Goal: Task Accomplishment & Management: Manage account settings

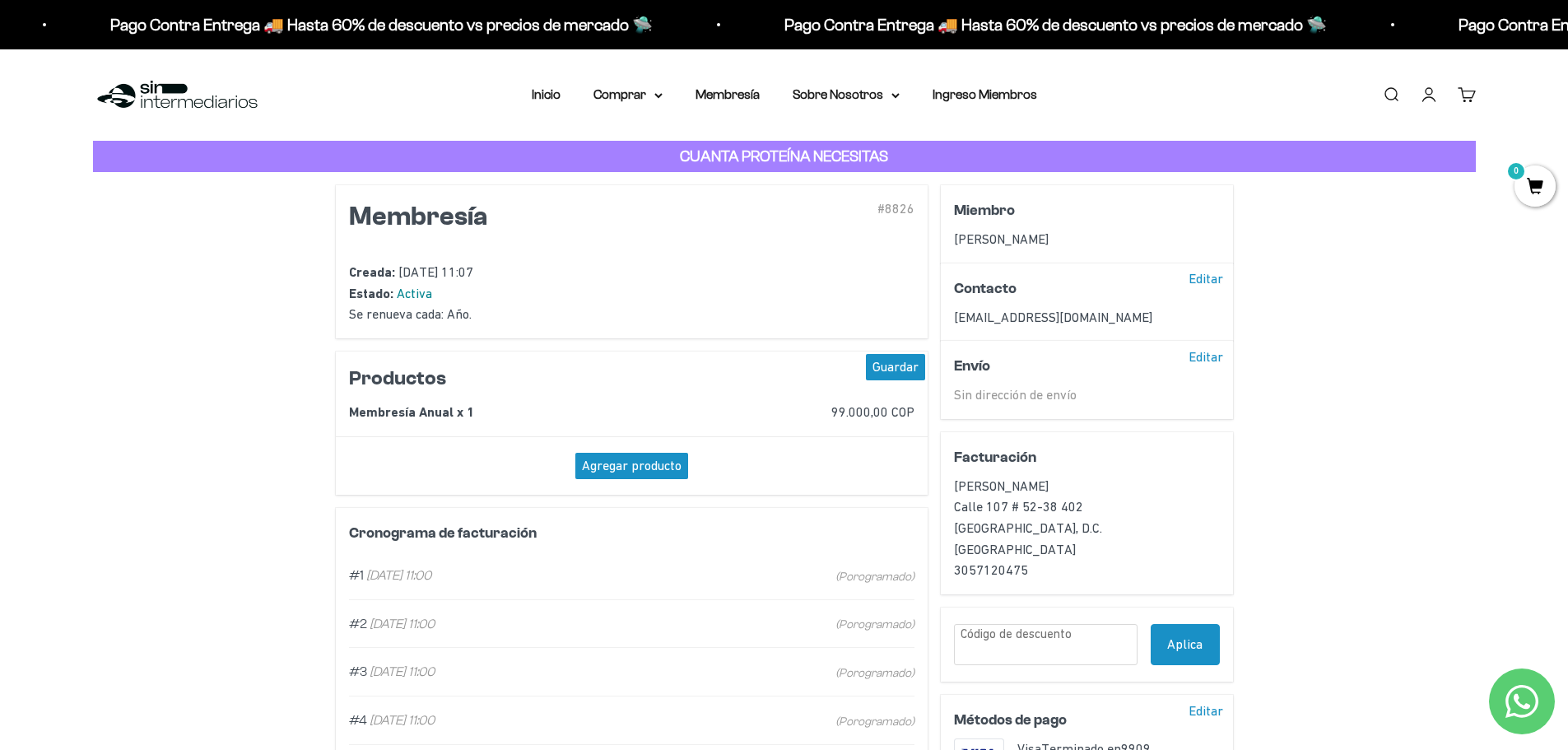
click at [1419, 96] on link "Iniciar sesión" at bounding box center [1428, 94] width 18 height 18
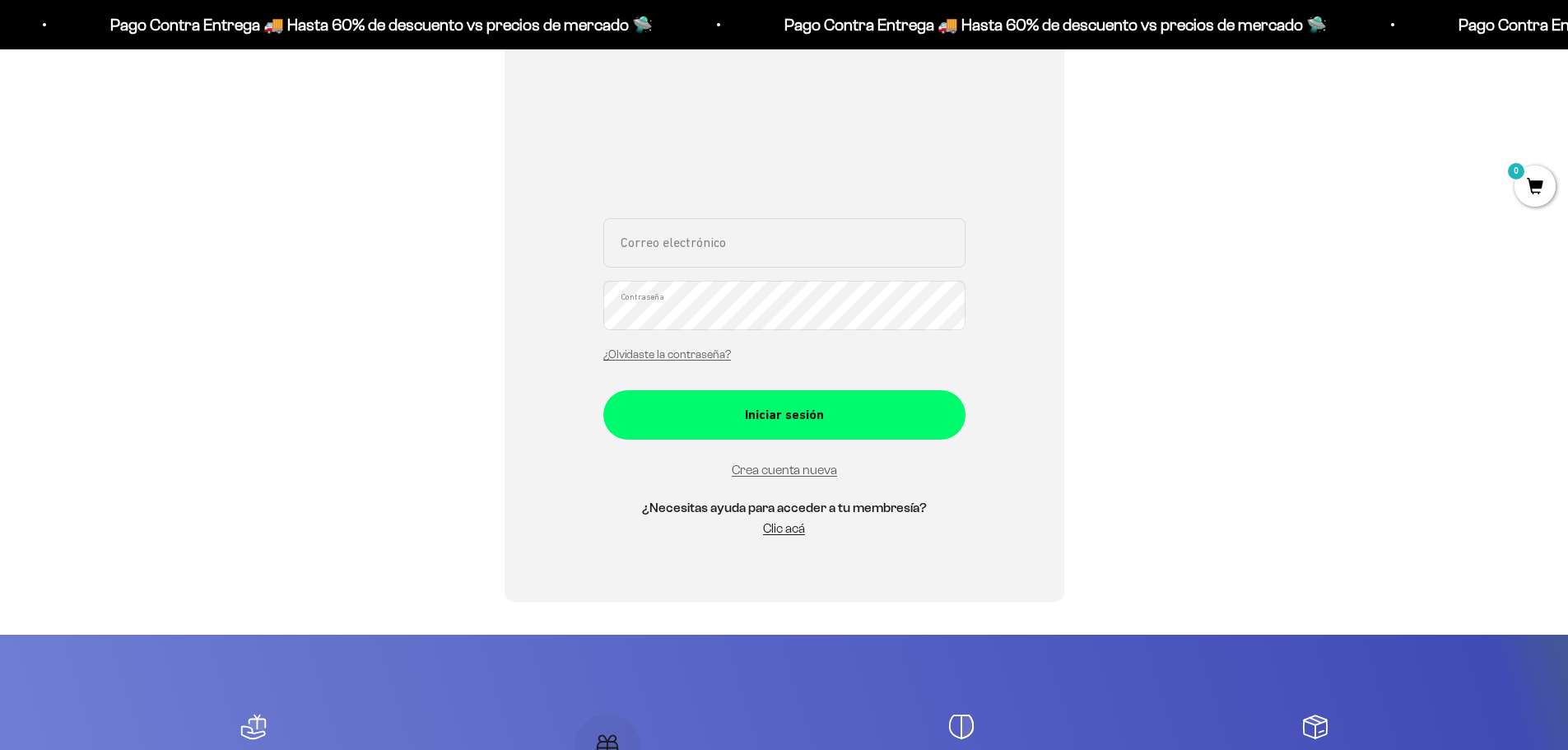
scroll to position [247, 0]
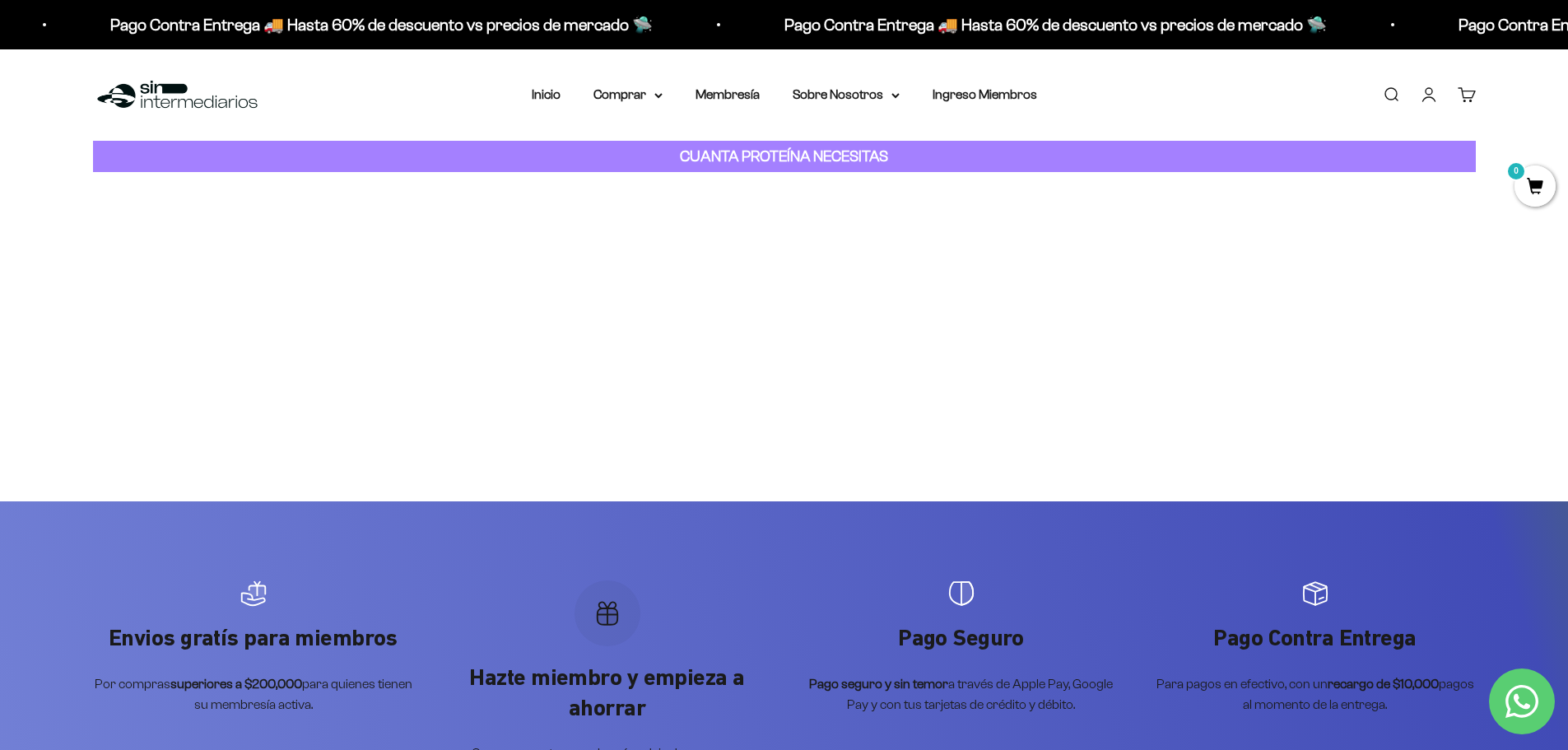
click at [647, 85] on summary "Comprar" at bounding box center [628, 94] width 69 height 22
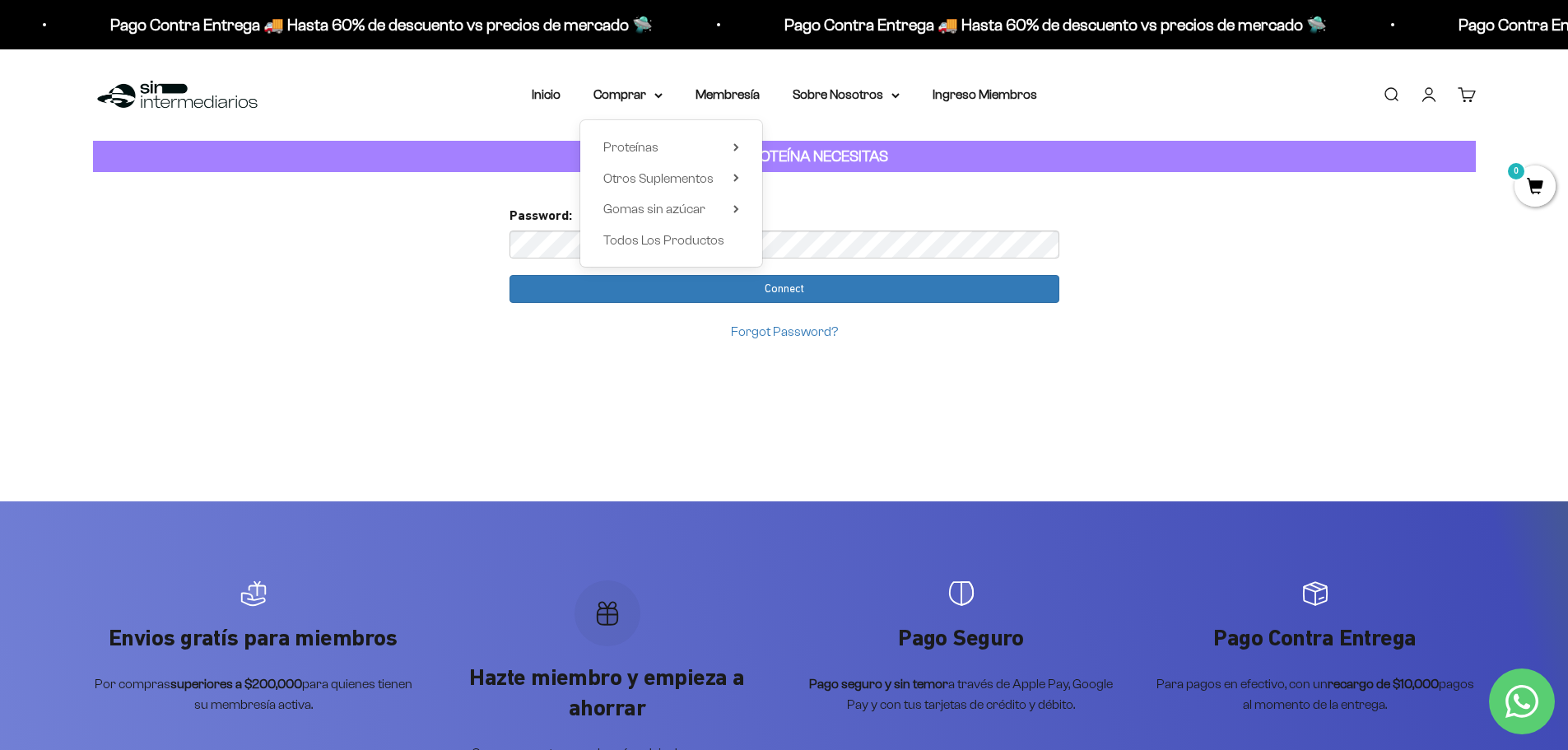
click at [510, 275] on input "Connect" at bounding box center [784, 289] width 550 height 28
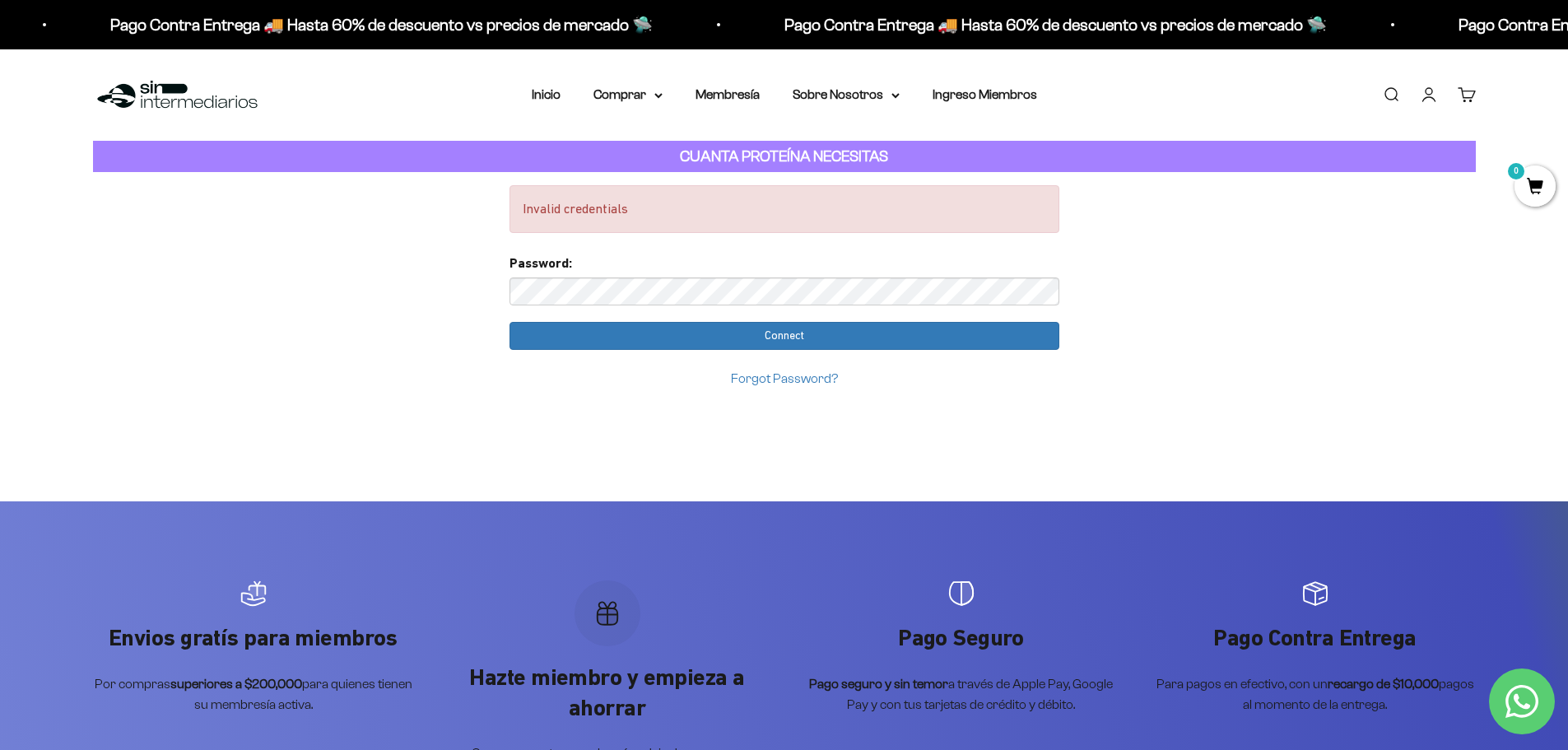
click at [510, 322] on input "Connect" at bounding box center [784, 336] width 550 height 28
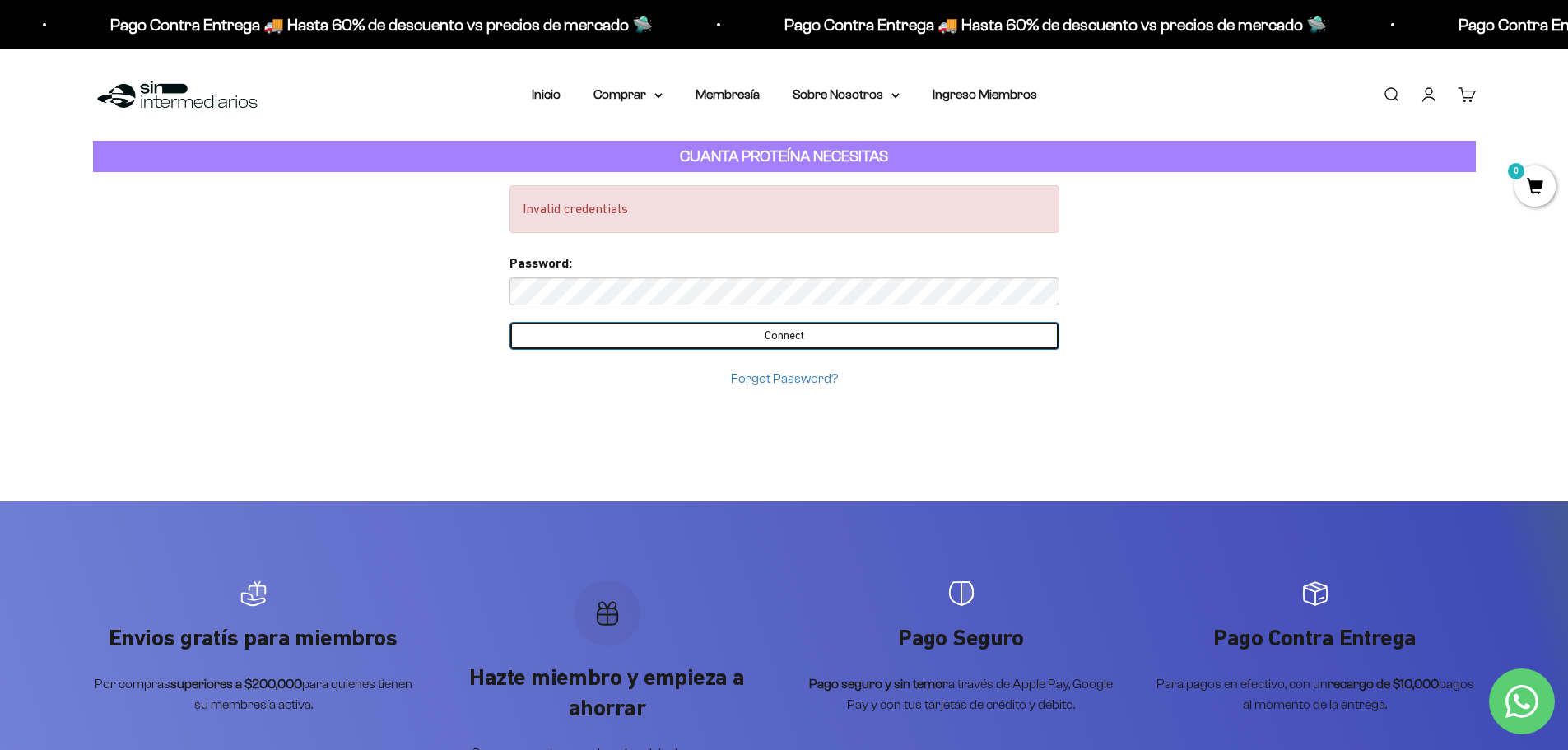
click at [758, 339] on input "Connect" at bounding box center [784, 336] width 550 height 28
click at [821, 335] on input "Connect" at bounding box center [784, 336] width 550 height 28
click at [821, 336] on input "Connect" at bounding box center [784, 336] width 550 height 28
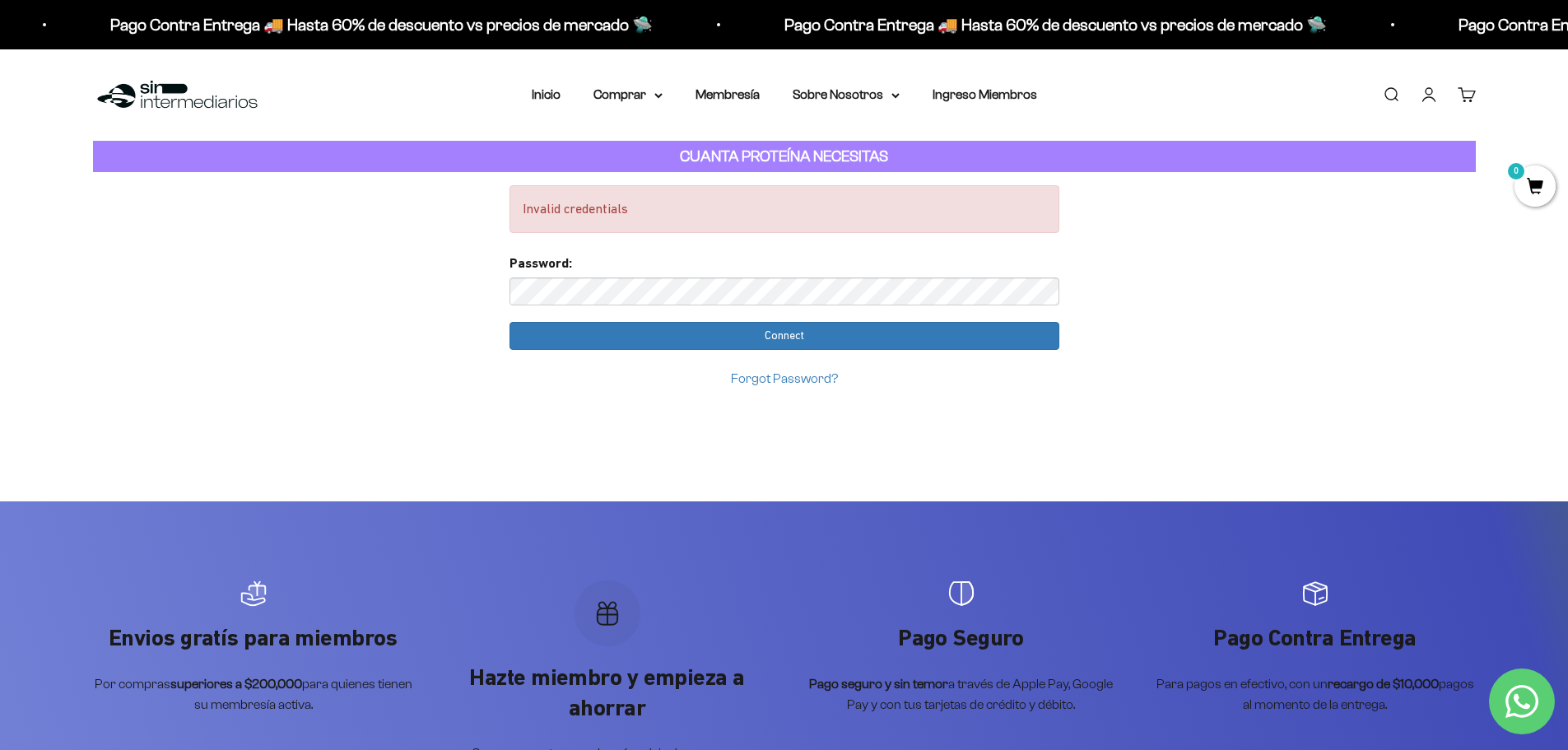
click at [510, 322] on input "Connect" at bounding box center [784, 336] width 550 height 28
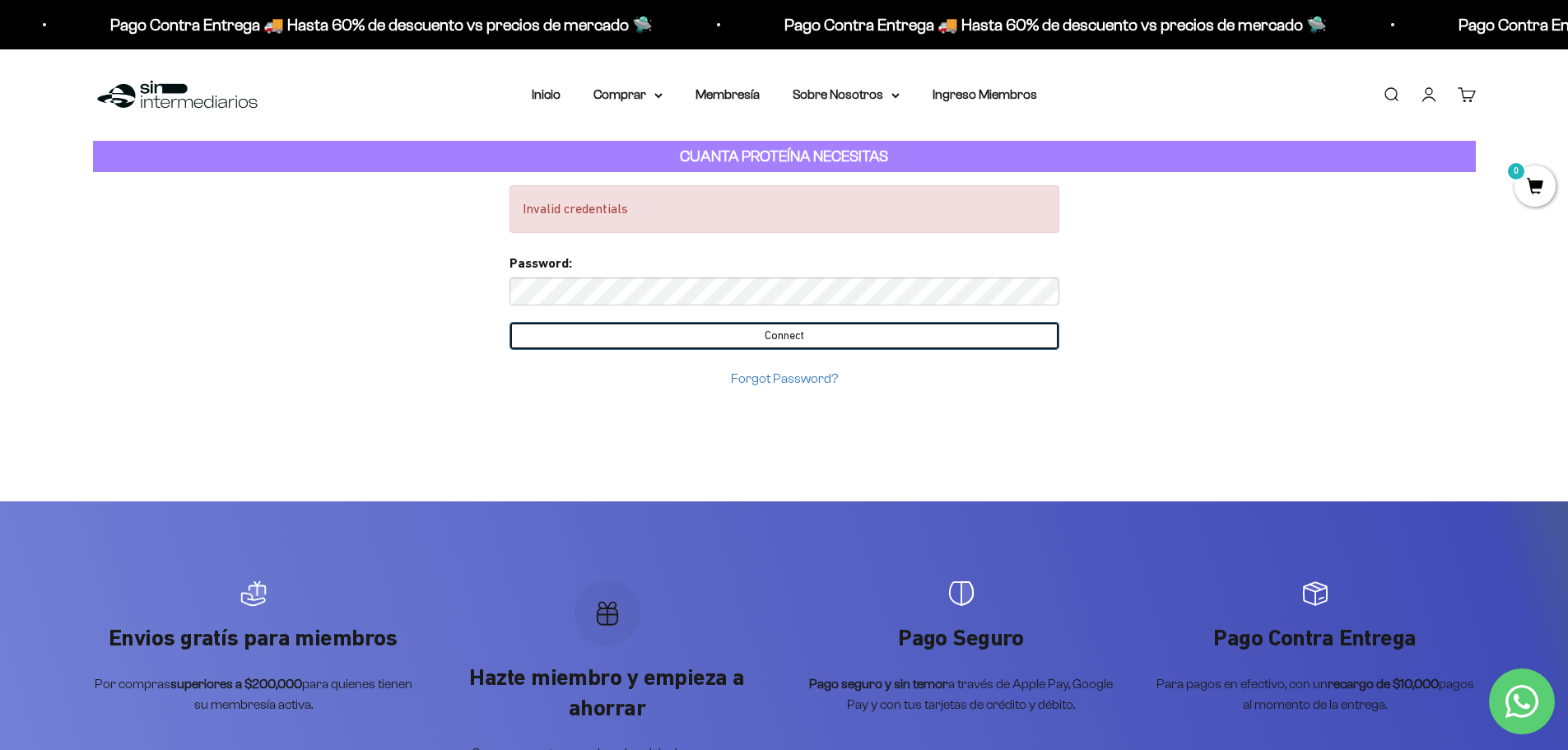
click at [667, 341] on input "Connect" at bounding box center [784, 336] width 550 height 28
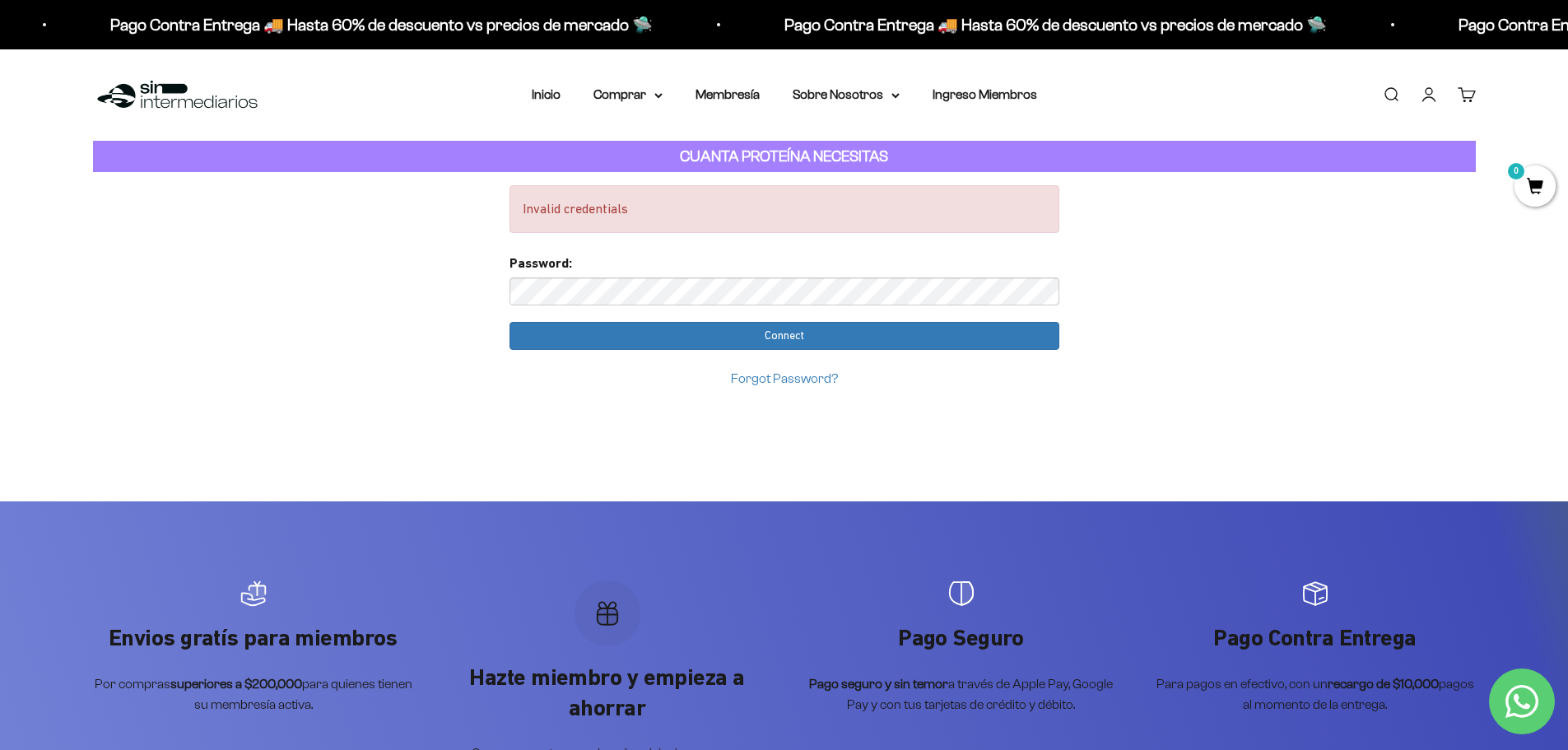
click at [510, 322] on input "Connect" at bounding box center [784, 336] width 550 height 28
click at [782, 369] on div "Forgot Password?" at bounding box center [784, 378] width 550 height 22
click at [785, 380] on link "Forgot Password?" at bounding box center [784, 378] width 107 height 14
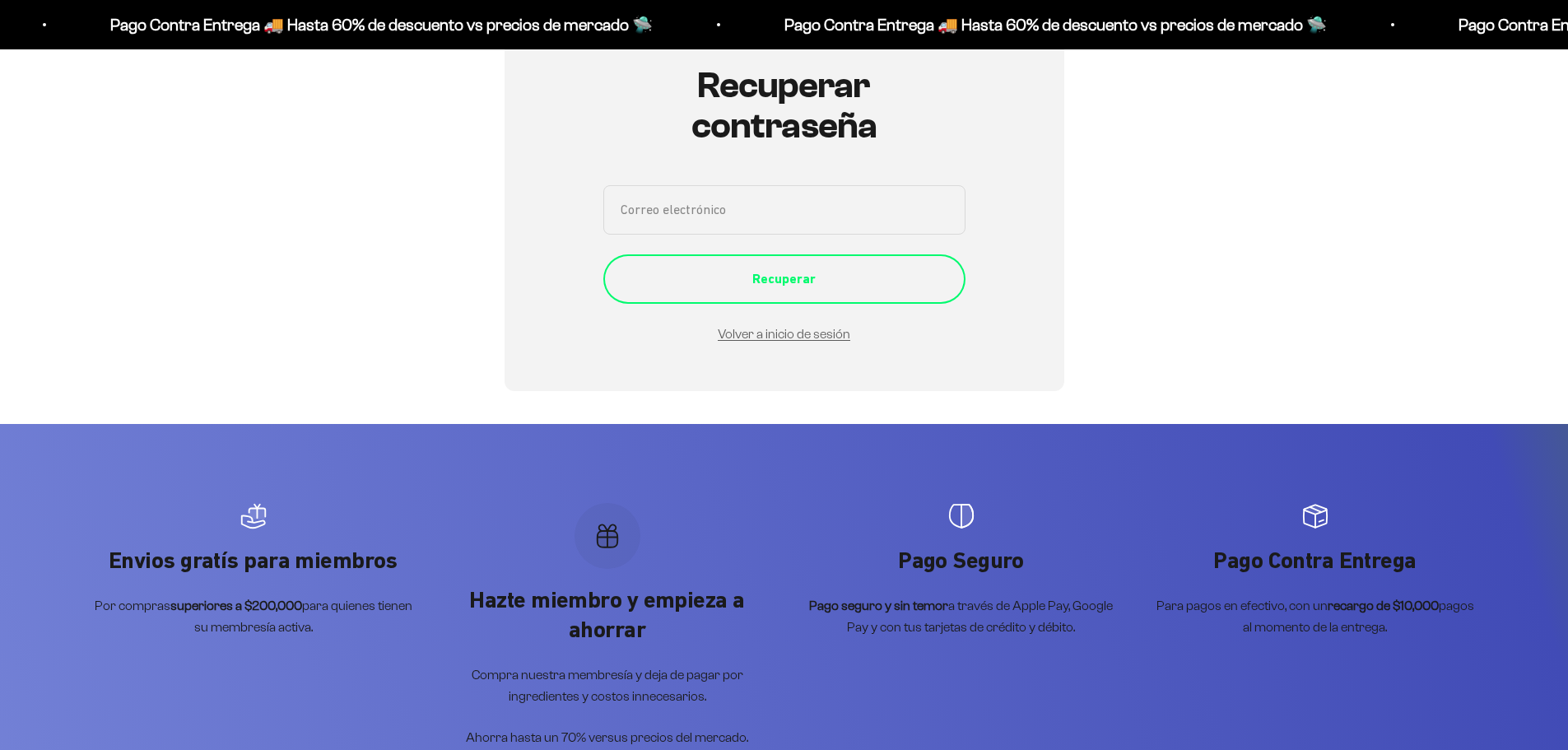
scroll to position [103, 0]
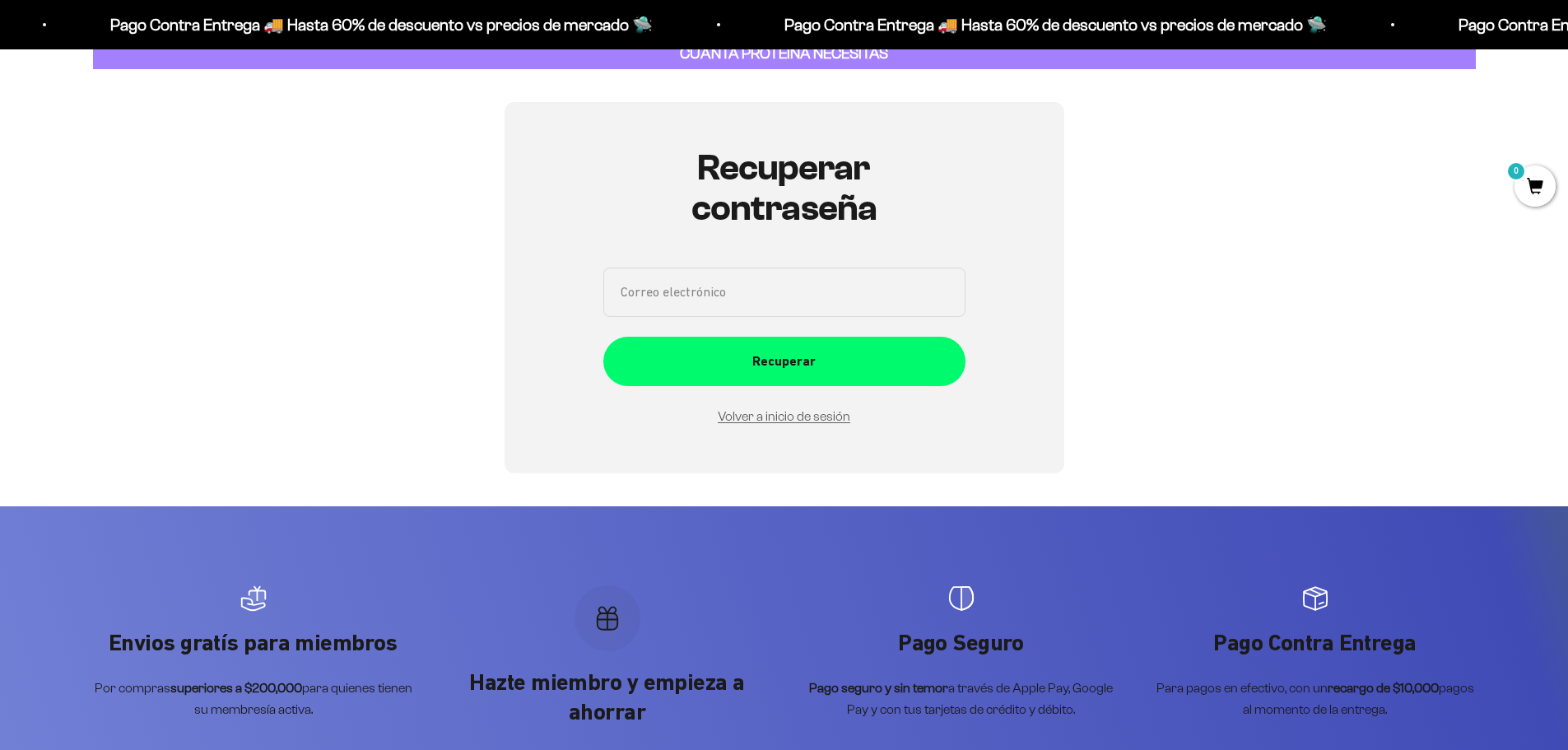
click at [726, 291] on input "Correo electrónico" at bounding box center [784, 292] width 362 height 50
type input "fdiagop@gmail.com"
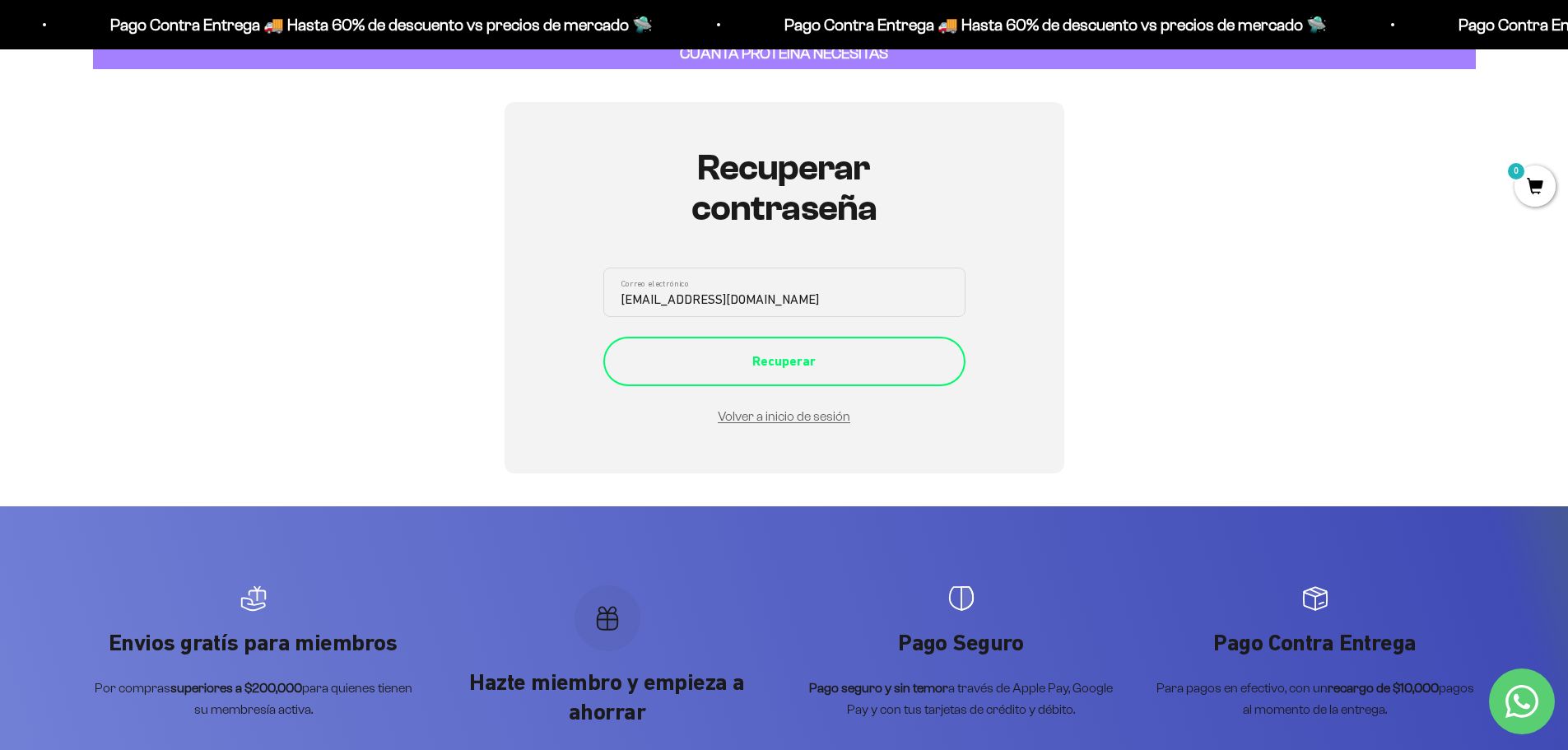
click at [749, 358] on div "Recuperar" at bounding box center [784, 361] width 296 height 22
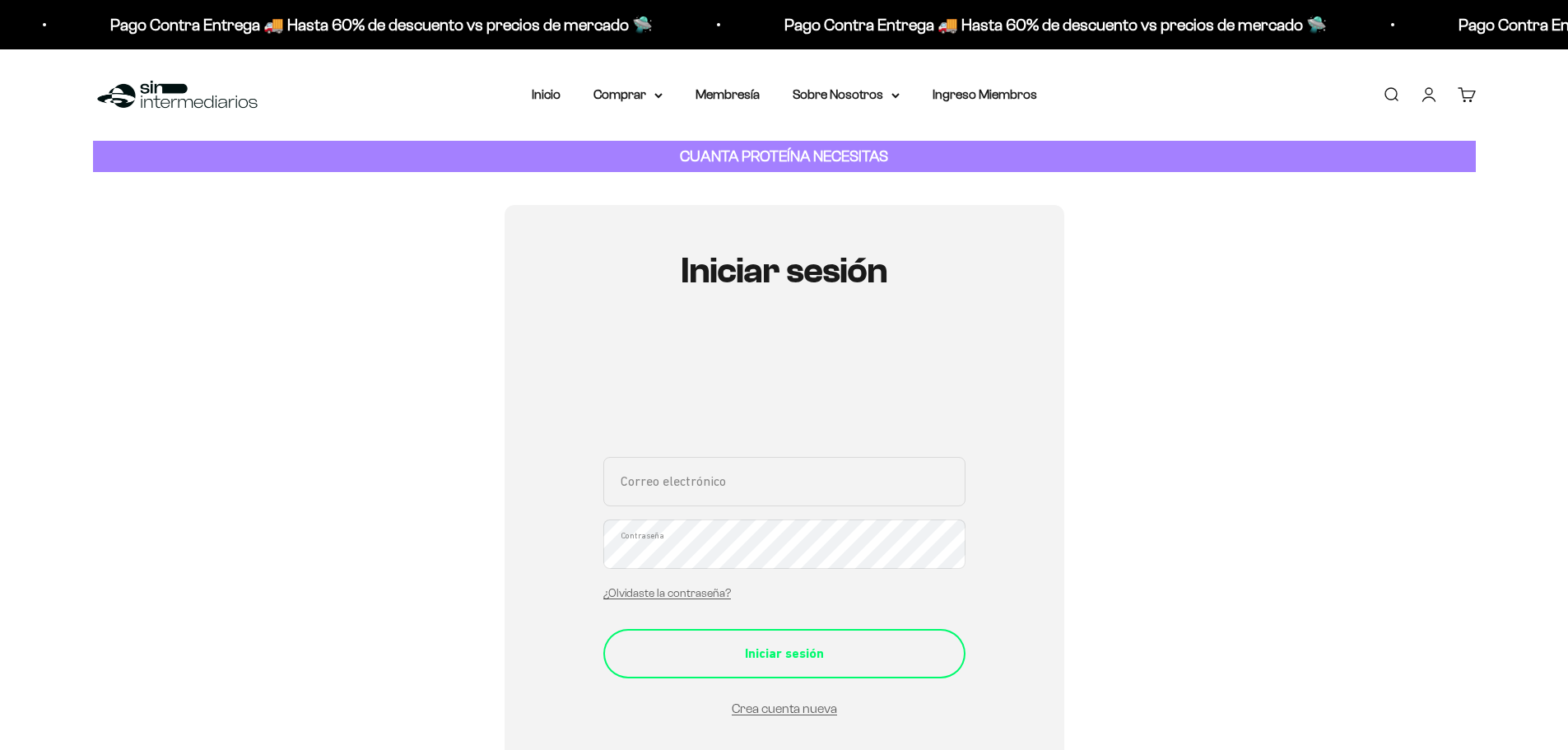
scroll to position [247, 0]
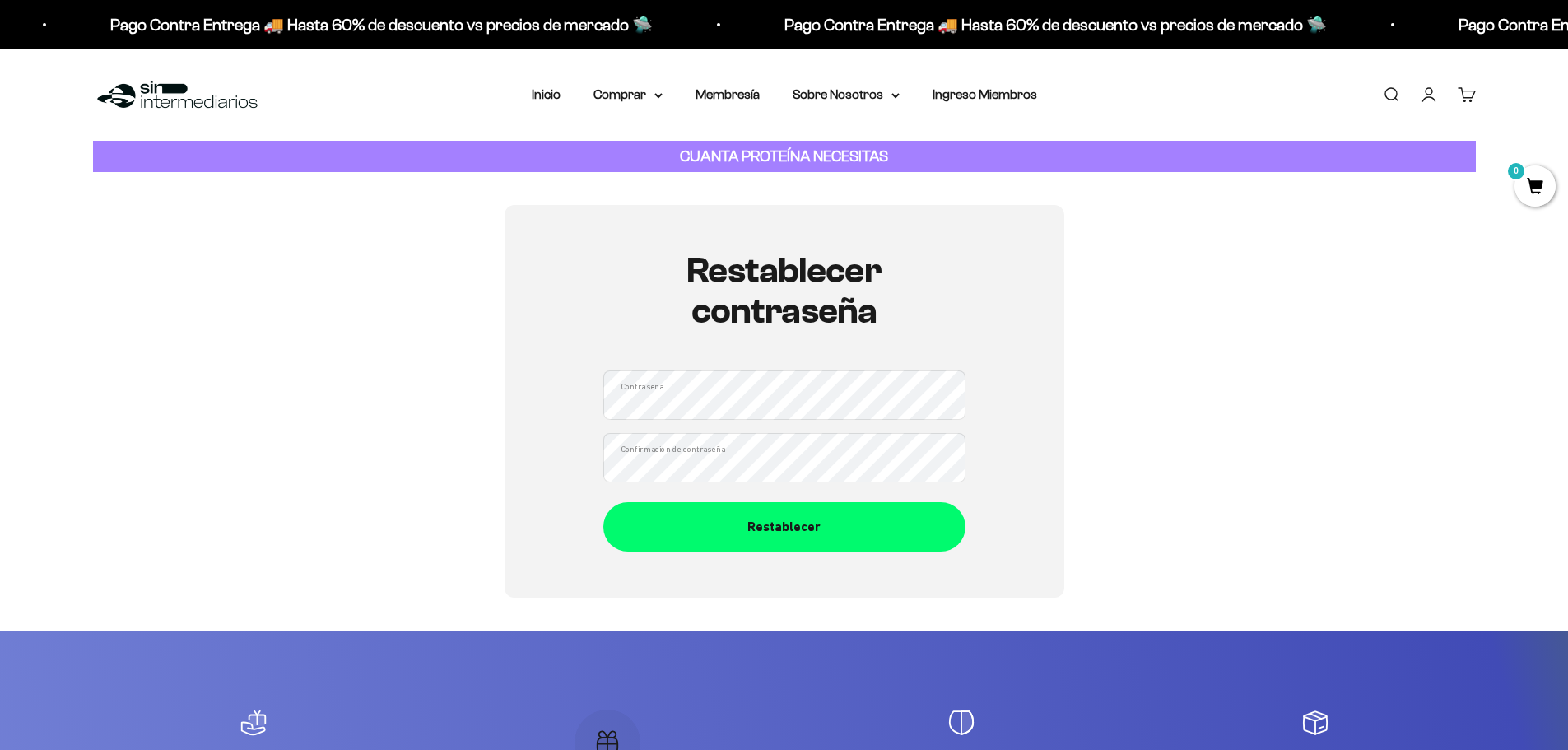
click at [1019, 343] on div "Restablecer contraseña Contraseña Confirmación de contraseña Restablecer" at bounding box center [784, 401] width 559 height 393
click at [603, 502] on button "Restablecer" at bounding box center [784, 526] width 362 height 50
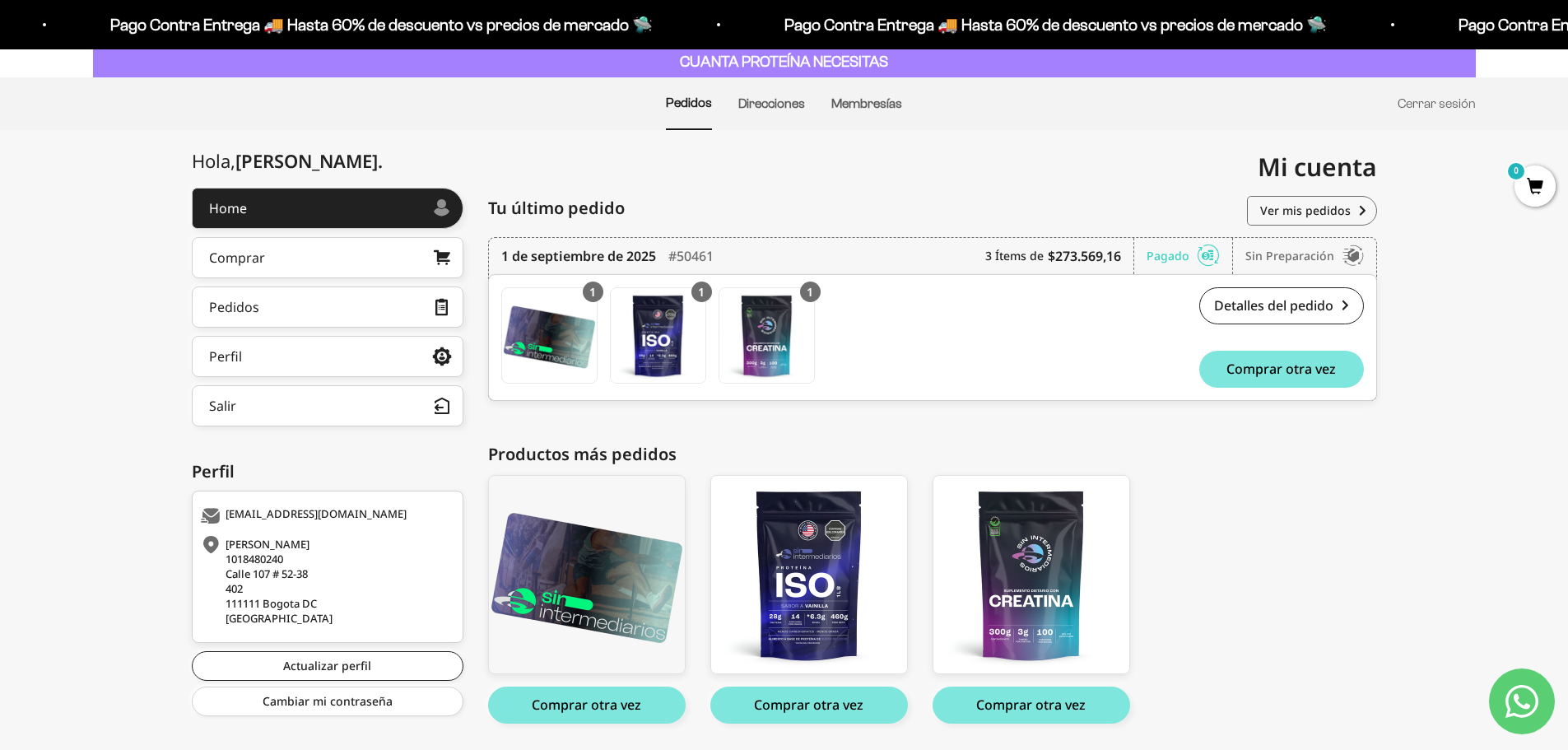
scroll to position [147, 0]
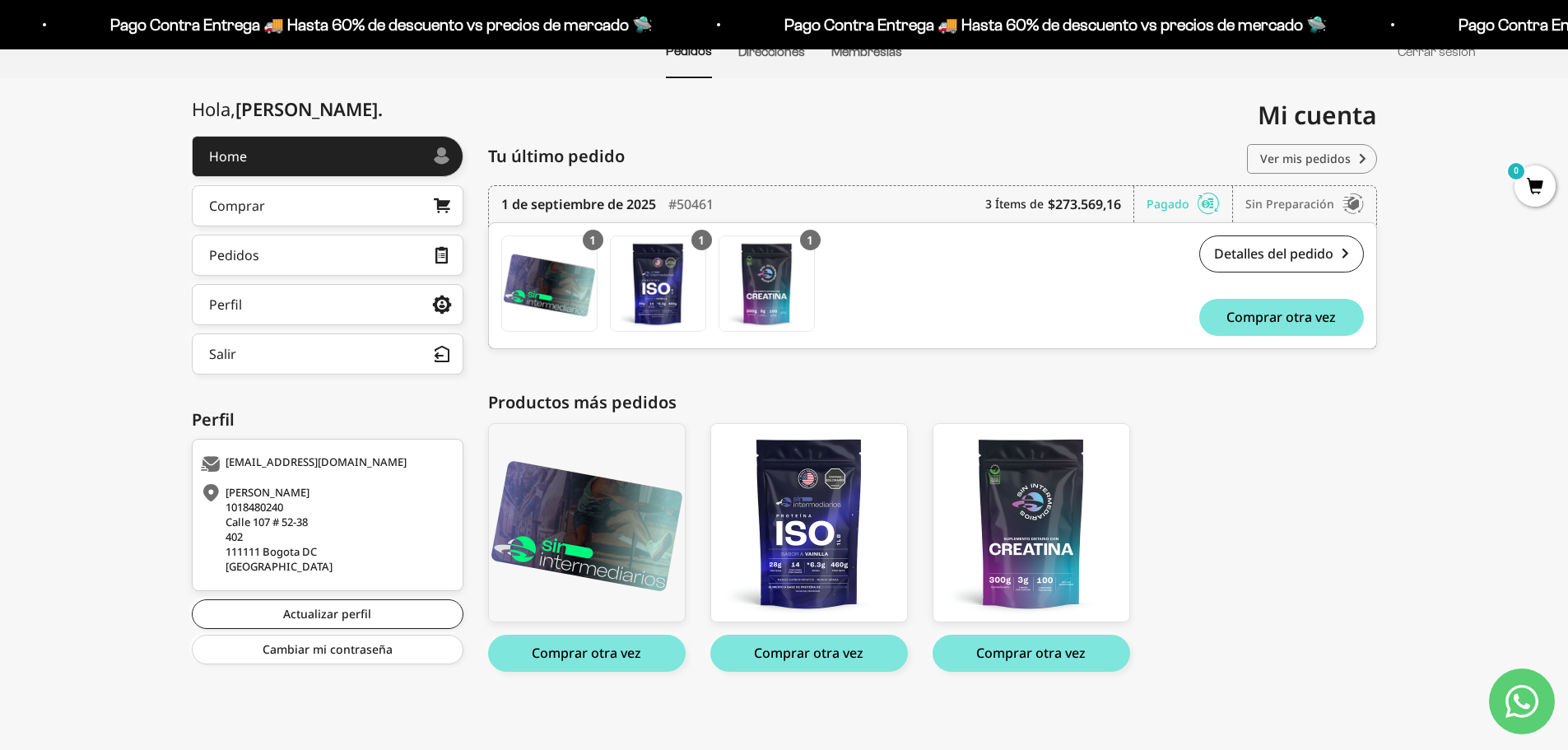
click at [1351, 155] on link "Ver mis pedidos" at bounding box center [1311, 159] width 130 height 30
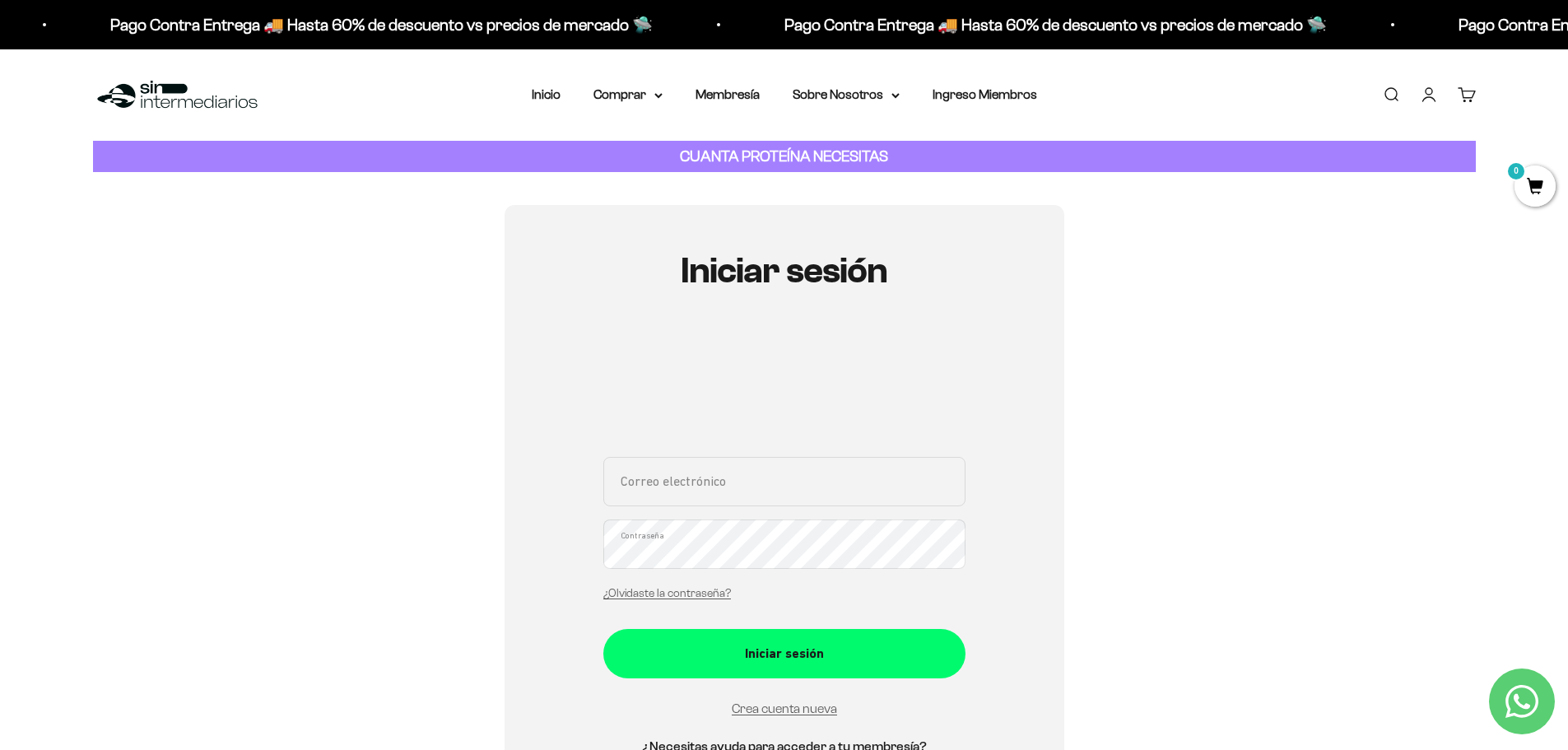
click at [744, 489] on input "Correo electrónico" at bounding box center [784, 481] width 362 height 50
type input "[EMAIL_ADDRESS][DOMAIN_NAME]"
click at [603, 628] on button "Iniciar sesión" at bounding box center [784, 653] width 362 height 50
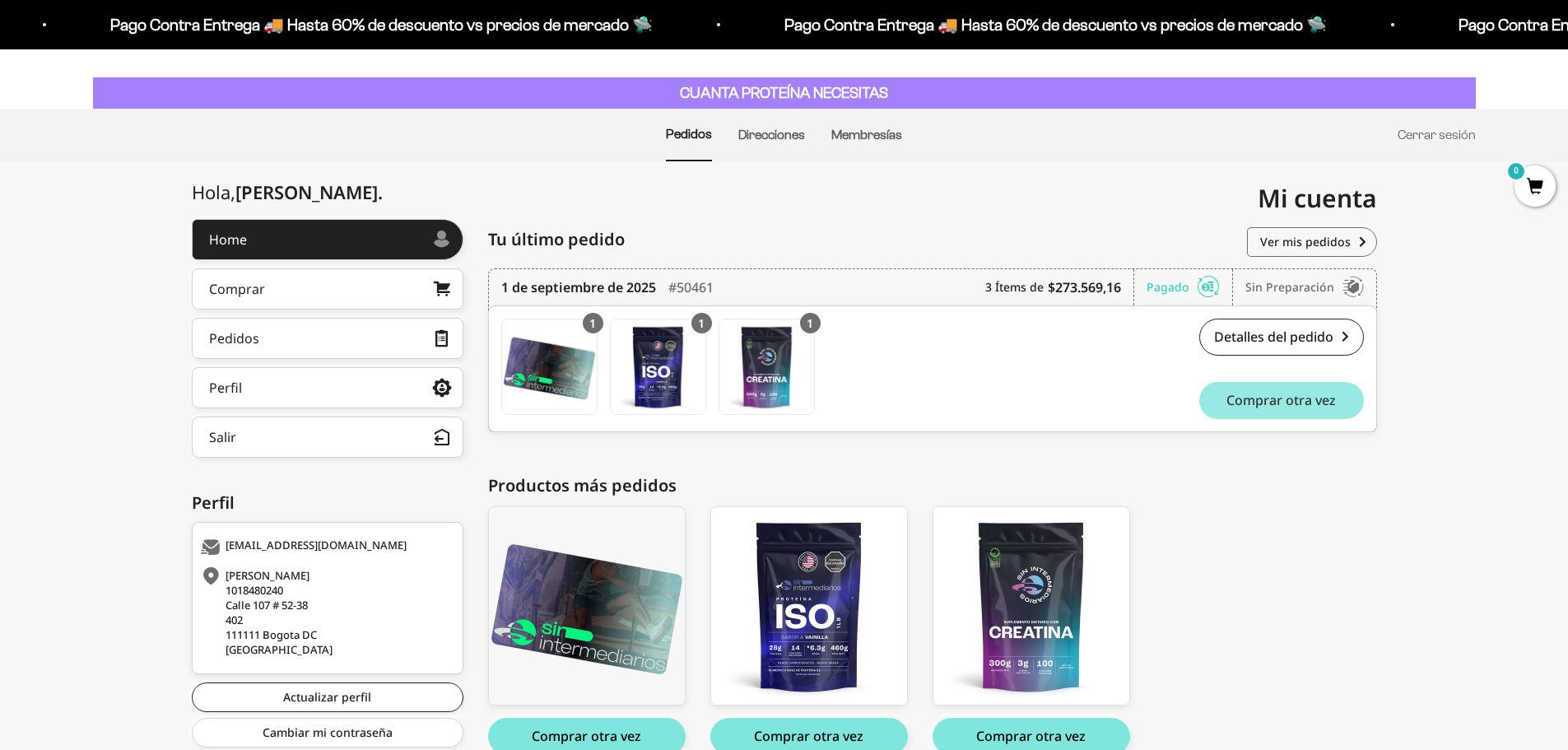
scroll to position [82, 0]
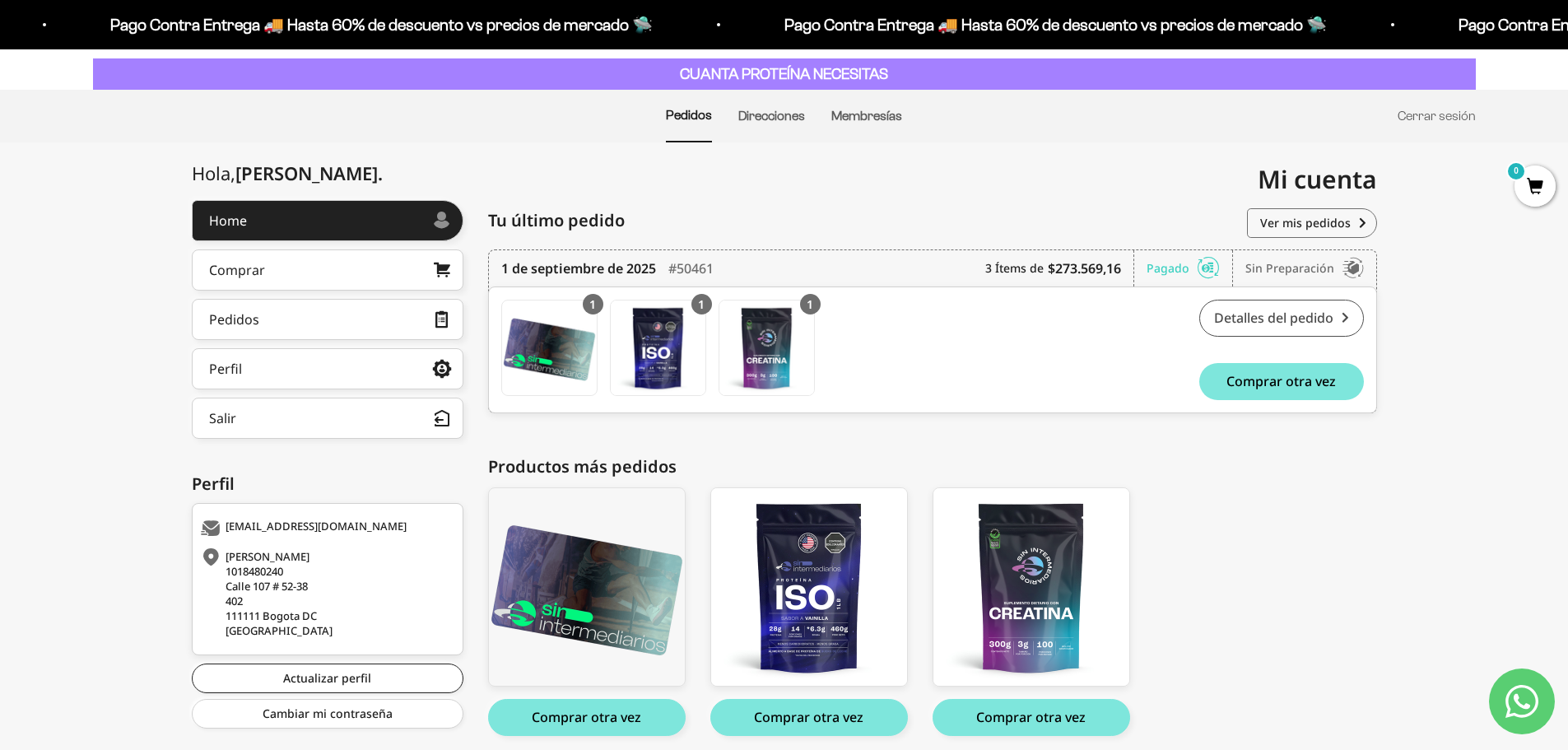
click at [1287, 310] on link "Detalles del pedido" at bounding box center [1281, 318] width 165 height 37
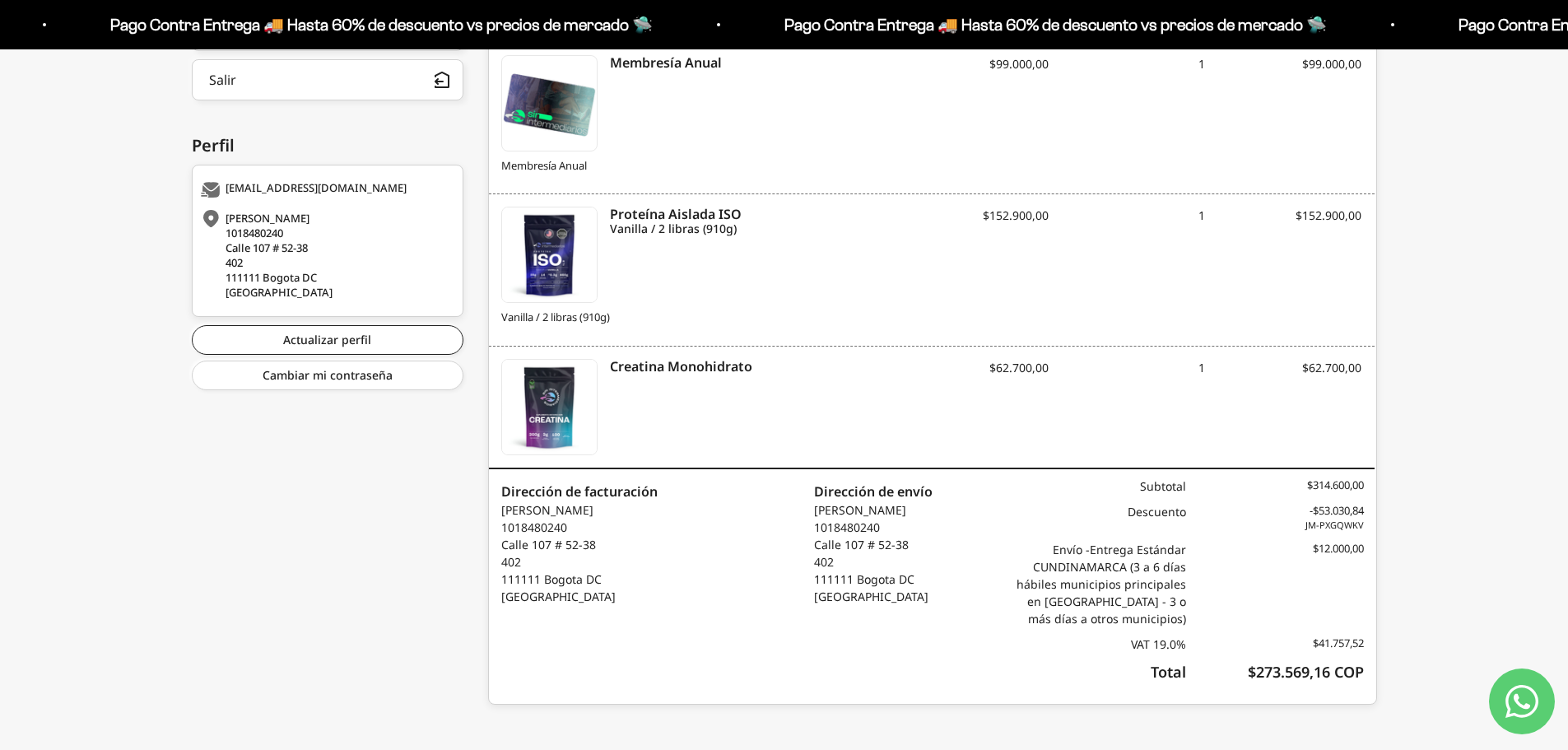
scroll to position [429, 0]
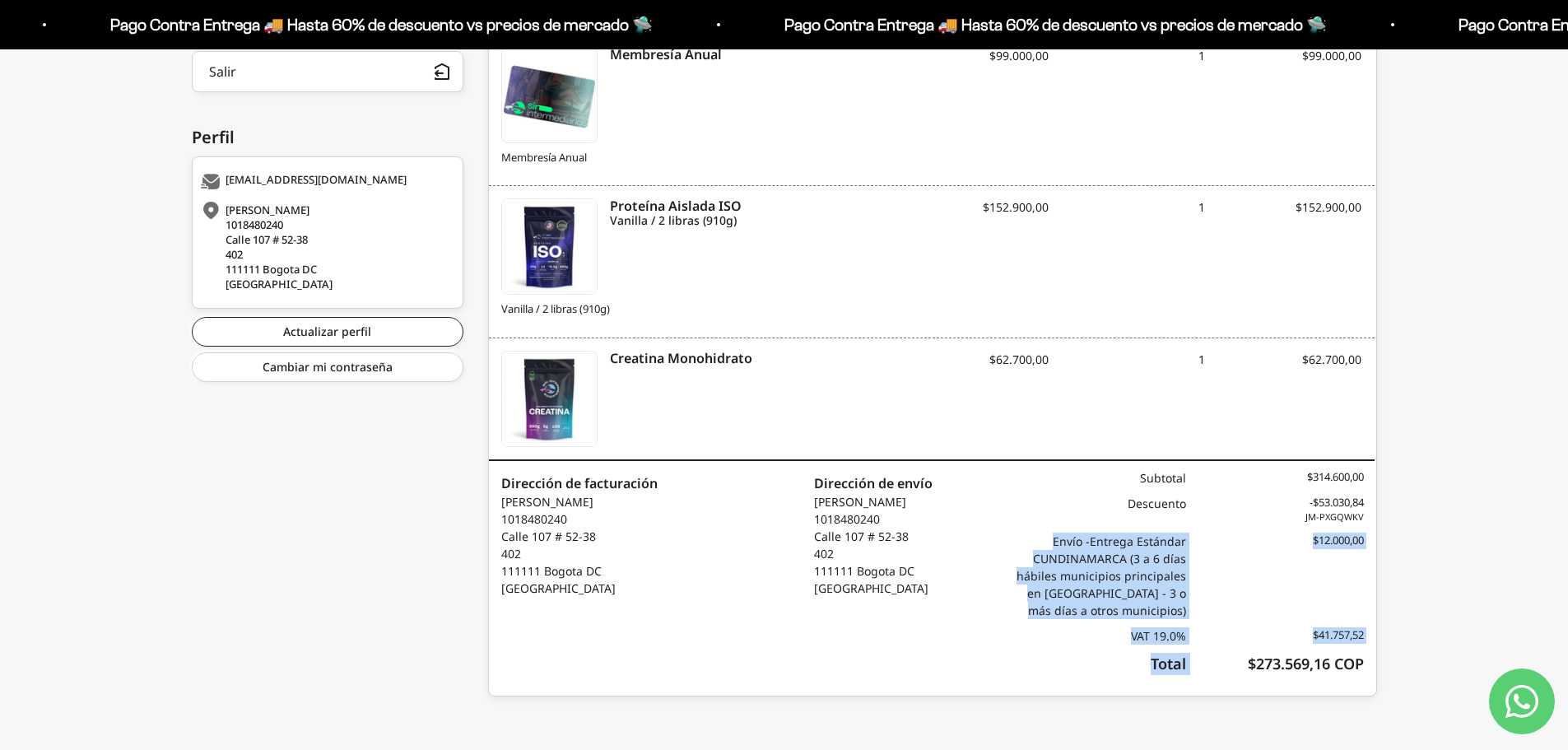
drag, startPoint x: 1054, startPoint y: 540, endPoint x: 1133, endPoint y: 580, distance: 88.5
click at [1192, 673] on div "Subtotal $314.600,00 Descuento -$53.030,84 JM-PXGQWKV Envío - Entrega Estándar …" at bounding box center [1185, 578] width 354 height 235
